Goal: Task Accomplishment & Management: Complete application form

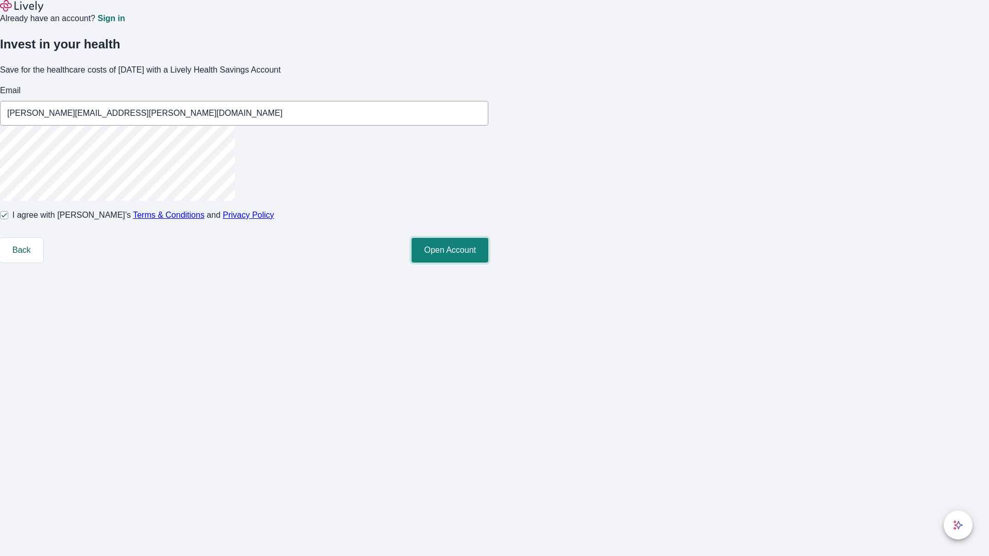
click at [488, 263] on button "Open Account" at bounding box center [449, 250] width 77 height 25
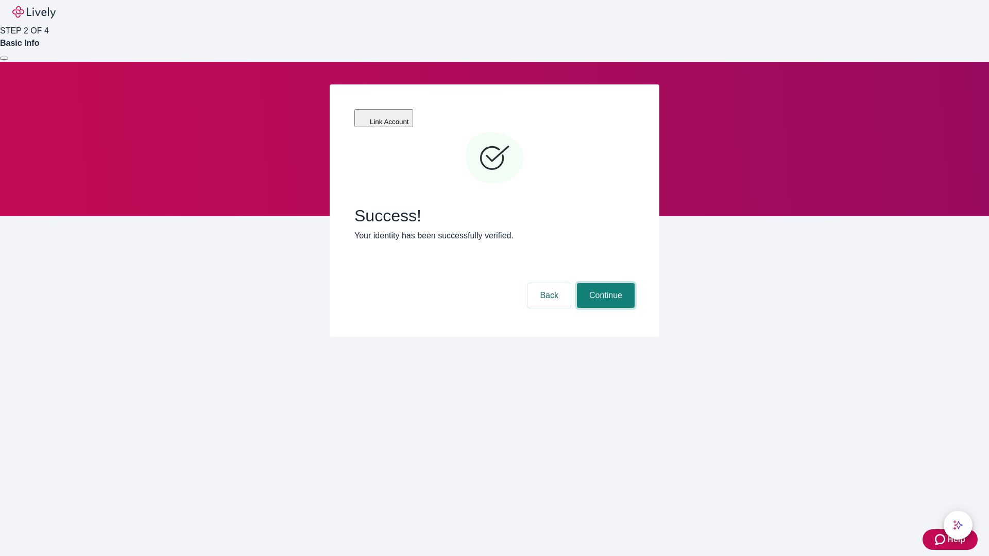
click at [604, 283] on button "Continue" at bounding box center [606, 295] width 58 height 25
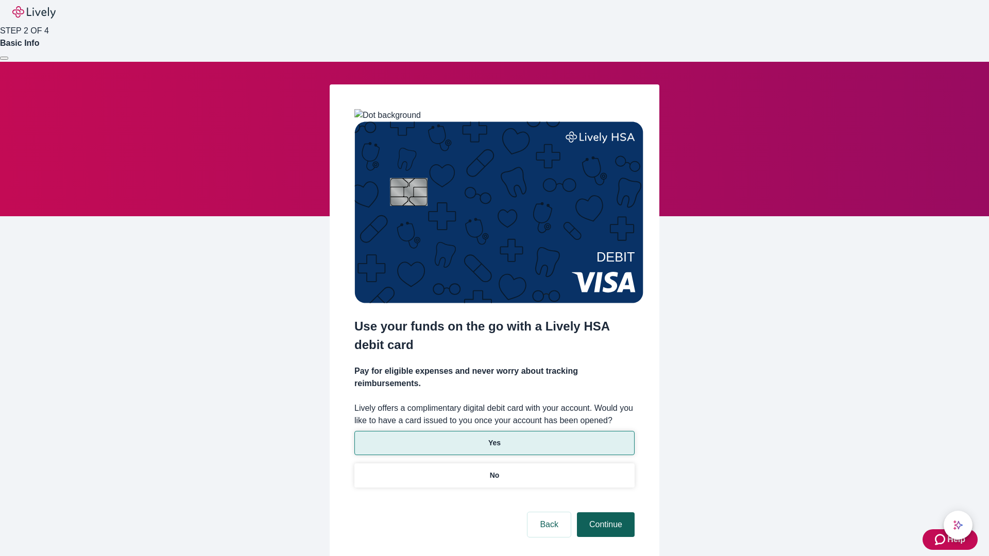
click at [494, 470] on p "No" at bounding box center [495, 475] width 10 height 11
click at [604, 512] on button "Continue" at bounding box center [606, 524] width 58 height 25
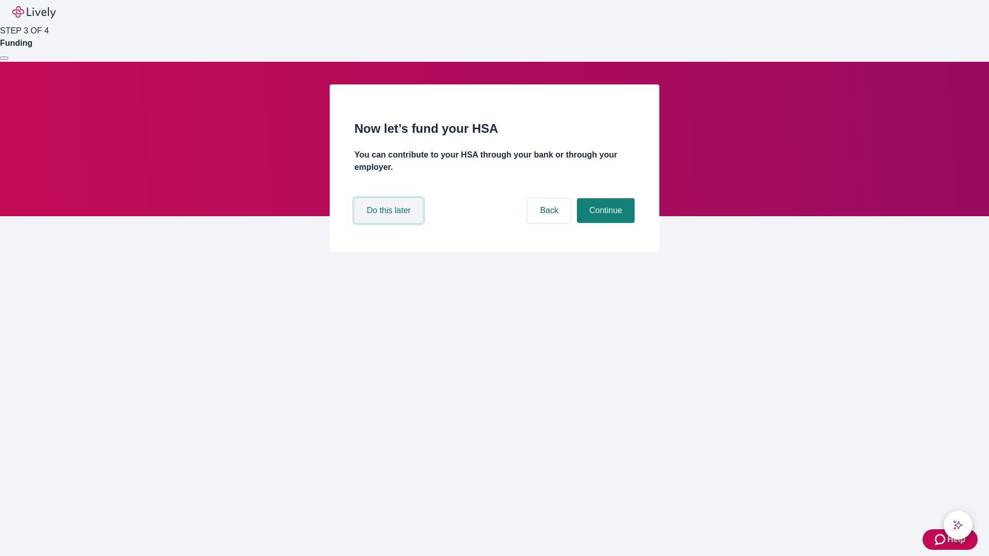
click at [390, 223] on button "Do this later" at bounding box center [388, 210] width 68 height 25
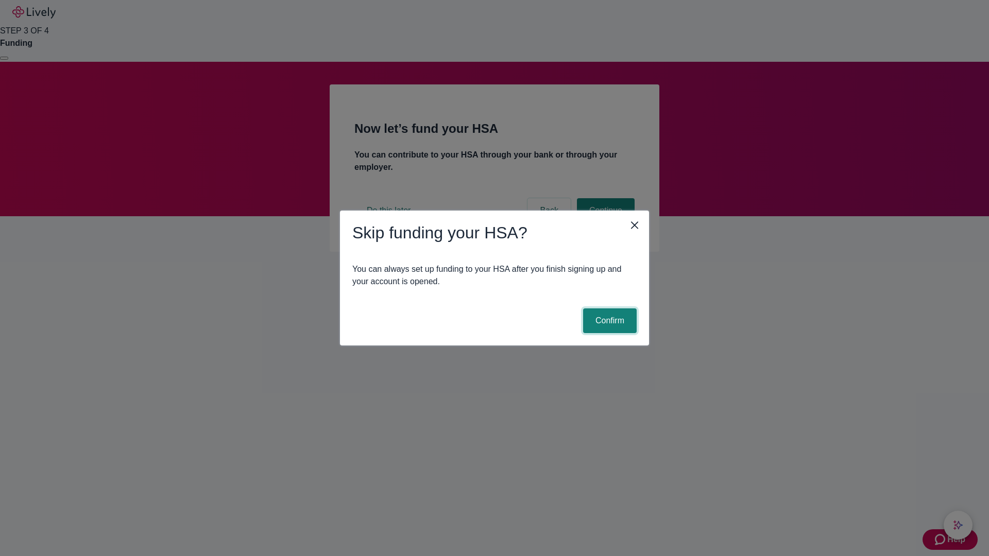
click at [608, 321] on button "Confirm" at bounding box center [610, 320] width 54 height 25
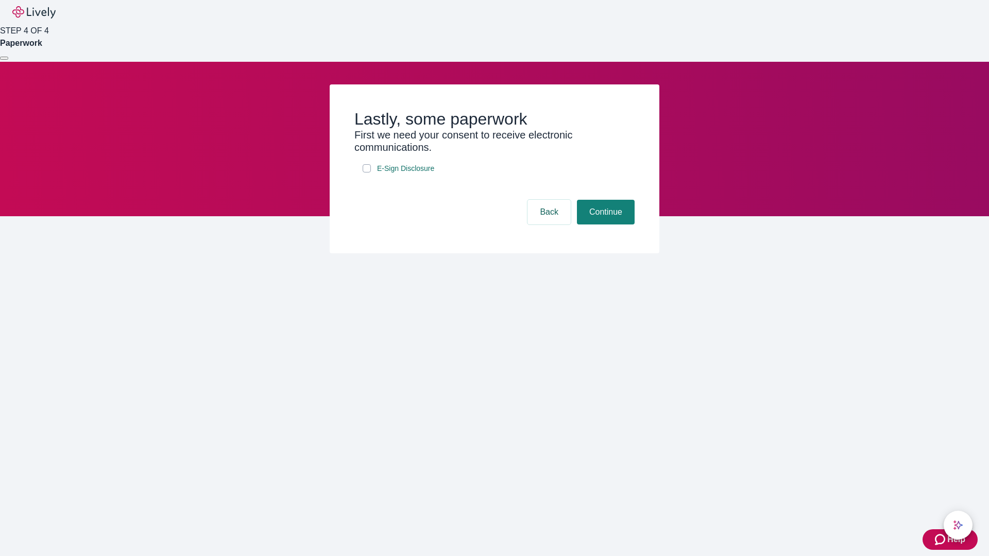
click at [367, 173] on input "E-Sign Disclosure" at bounding box center [367, 168] width 8 height 8
checkbox input "true"
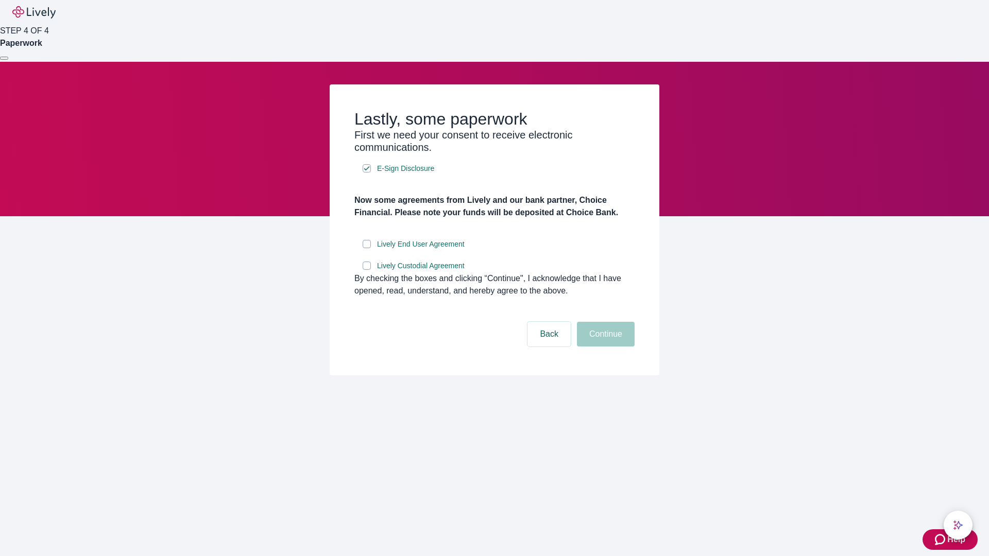
click at [367, 248] on input "Lively End User Agreement" at bounding box center [367, 244] width 8 height 8
checkbox input "true"
click at [367, 270] on input "Lively Custodial Agreement" at bounding box center [367, 266] width 8 height 8
checkbox input "true"
click at [604, 347] on button "Continue" at bounding box center [606, 334] width 58 height 25
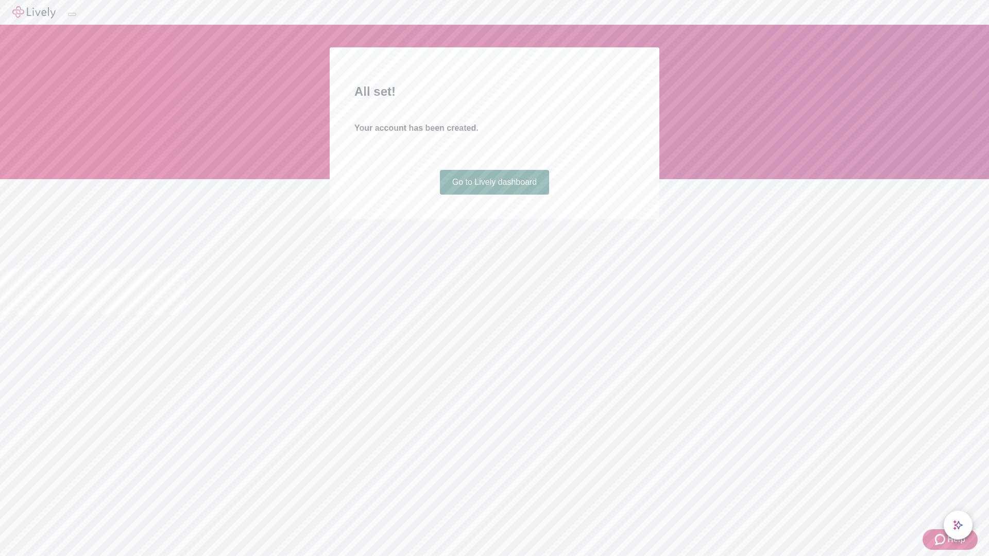
click at [494, 195] on link "Go to Lively dashboard" at bounding box center [495, 182] width 110 height 25
